Goal: Task Accomplishment & Management: Use online tool/utility

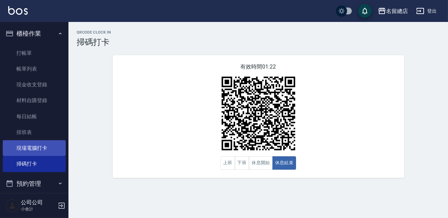
scroll to position [78, 0]
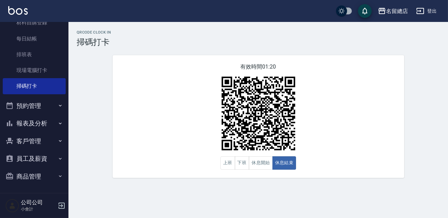
click at [35, 127] on button "報表及分析" at bounding box center [34, 123] width 63 height 18
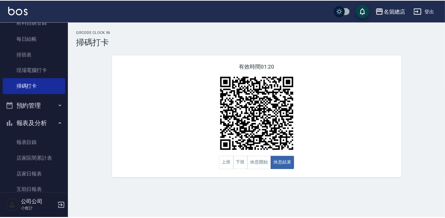
scroll to position [171, 0]
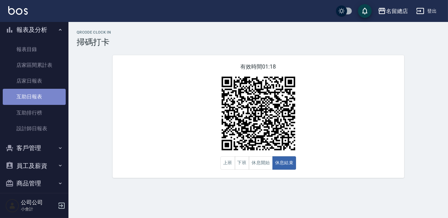
click at [37, 96] on link "互助日報表" at bounding box center [34, 97] width 63 height 16
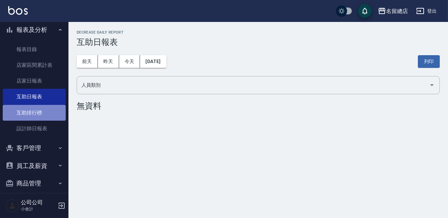
click at [43, 114] on link "互助排行榜" at bounding box center [34, 113] width 63 height 16
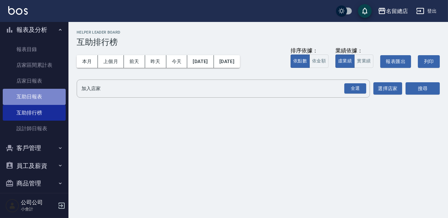
click at [45, 96] on link "互助日報表" at bounding box center [34, 97] width 63 height 16
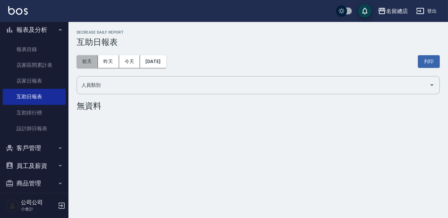
click at [91, 60] on button "前天" at bounding box center [87, 61] width 21 height 13
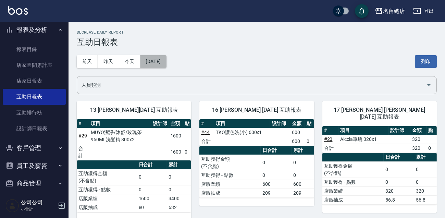
click at [151, 61] on button "[DATE]" at bounding box center [153, 61] width 26 height 13
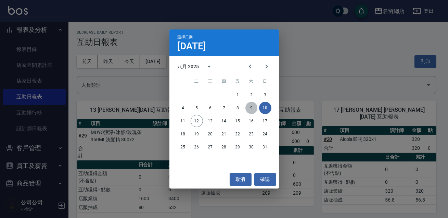
click at [249, 109] on button "9" at bounding box center [252, 108] width 12 height 12
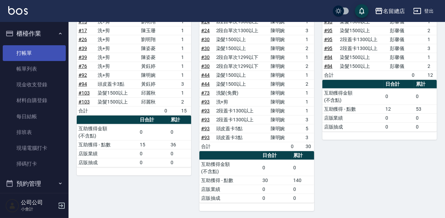
click at [31, 48] on link "打帳單" at bounding box center [34, 53] width 63 height 16
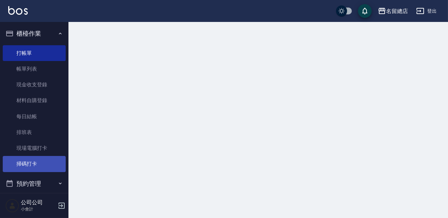
click at [40, 171] on link "掃碼打卡" at bounding box center [34, 164] width 63 height 16
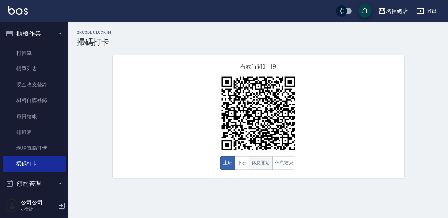
click at [259, 161] on button "休息開始" at bounding box center [261, 162] width 24 height 13
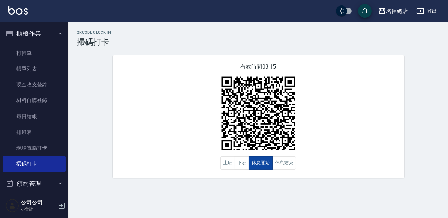
click at [257, 163] on button "休息開始" at bounding box center [261, 162] width 24 height 13
click at [286, 162] on button "休息結束" at bounding box center [285, 162] width 24 height 13
